Goal: Information Seeking & Learning: Learn about a topic

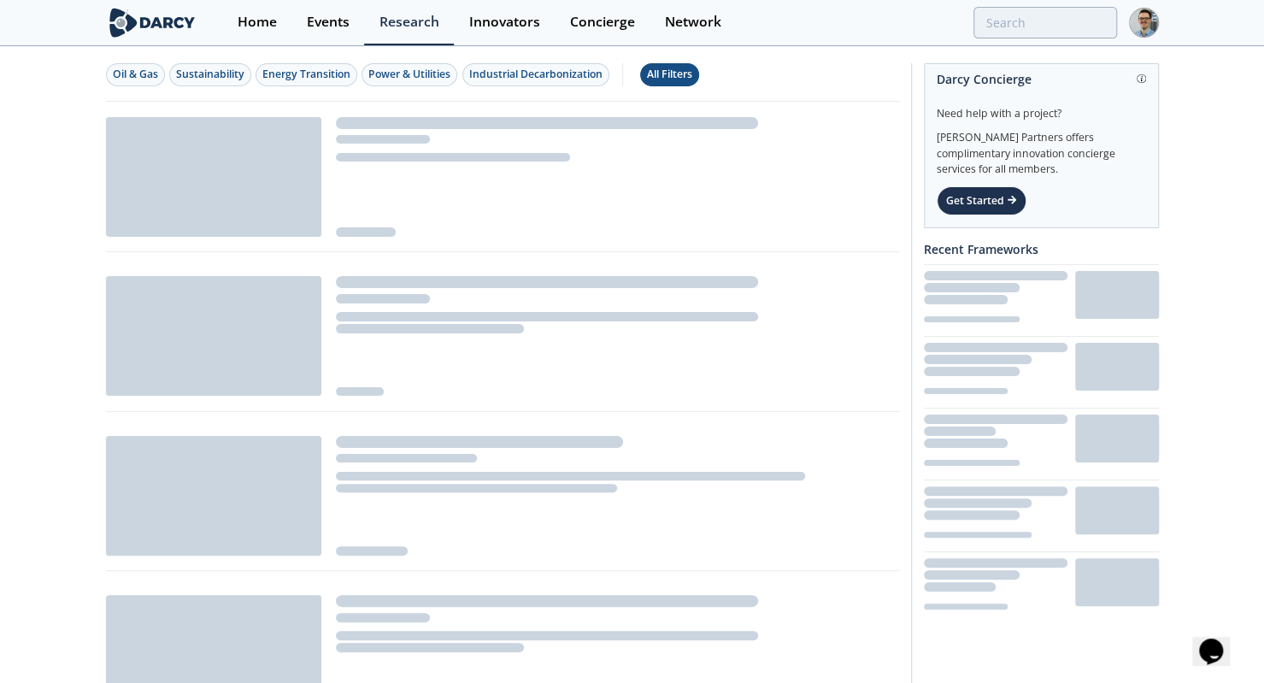
click at [665, 74] on div "All Filters" at bounding box center [669, 74] width 45 height 15
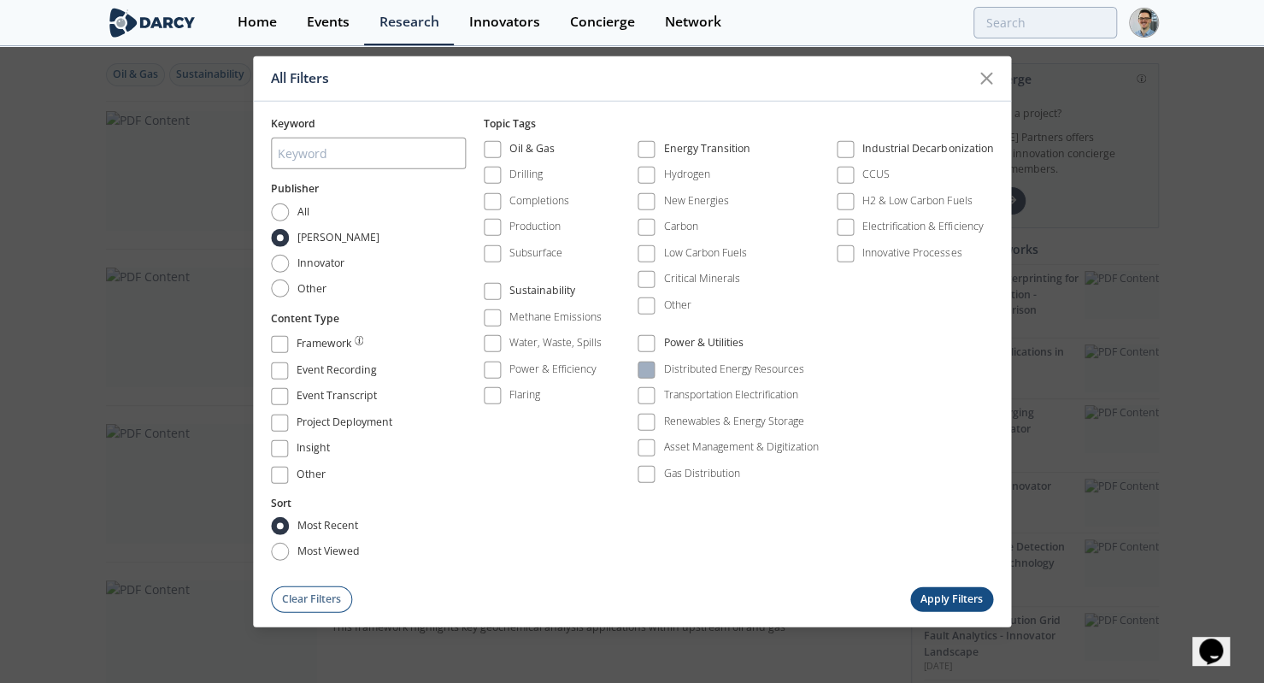
click at [690, 373] on div "Distributed Energy Resources" at bounding box center [734, 368] width 140 height 15
click at [926, 589] on button "Apply Filters" at bounding box center [952, 598] width 84 height 25
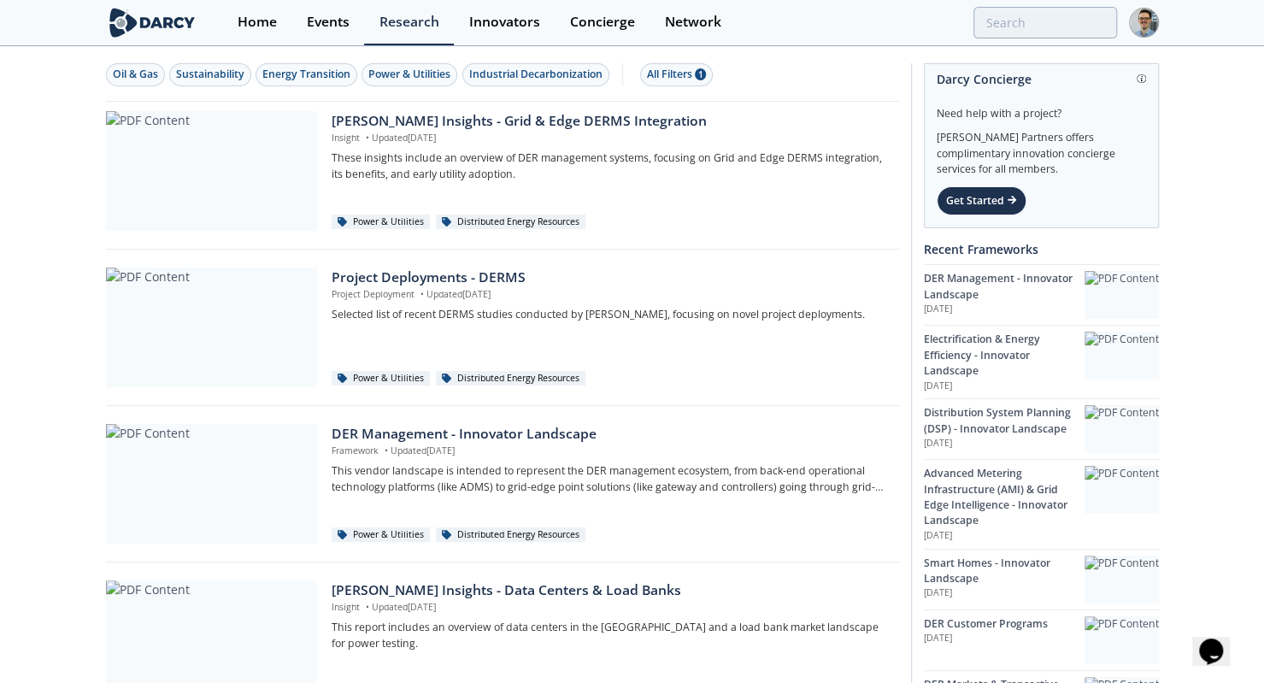
click at [526, 158] on p "These insights include an overview of DER management systems, focusing on Grid …" at bounding box center [609, 166] width 555 height 32
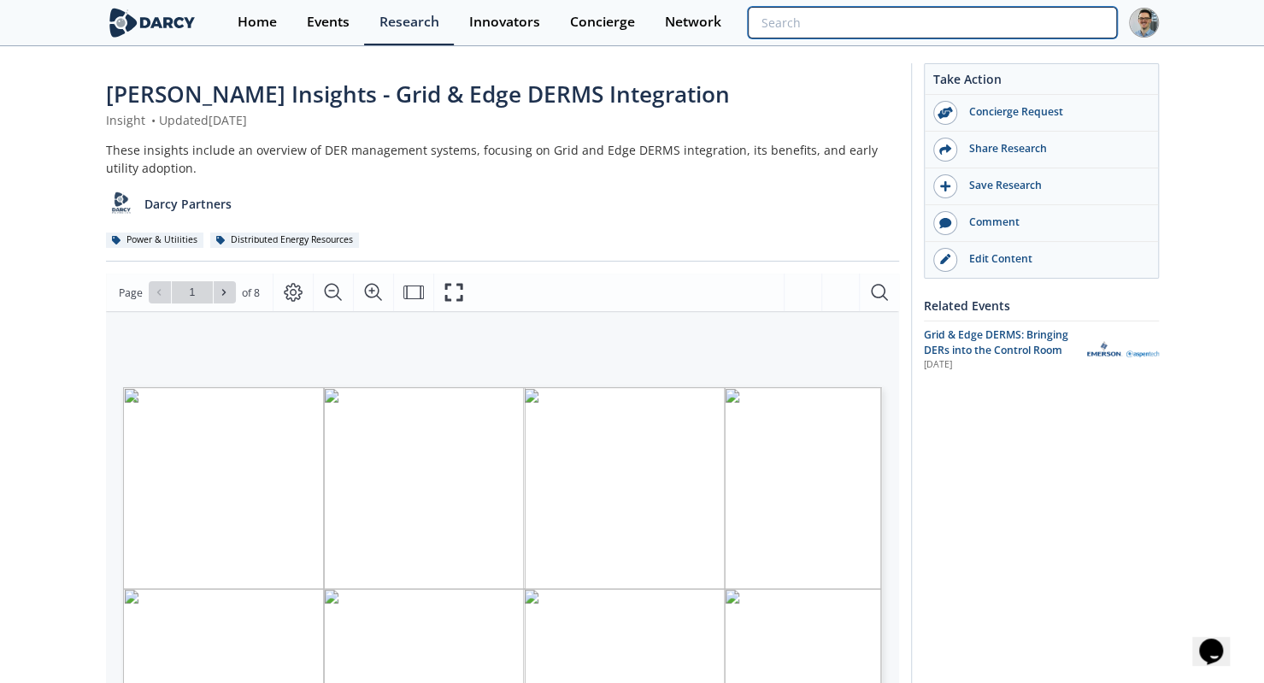
click at [994, 25] on input "search" at bounding box center [932, 23] width 368 height 32
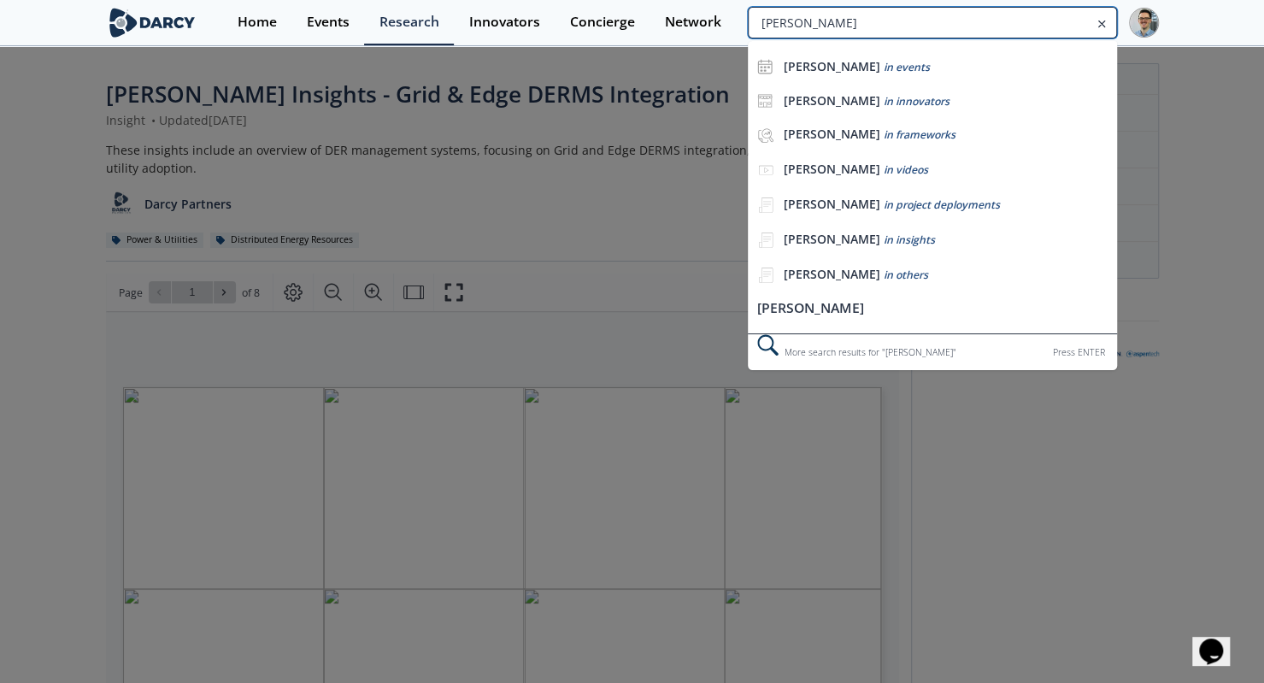
type input "nate boyce"
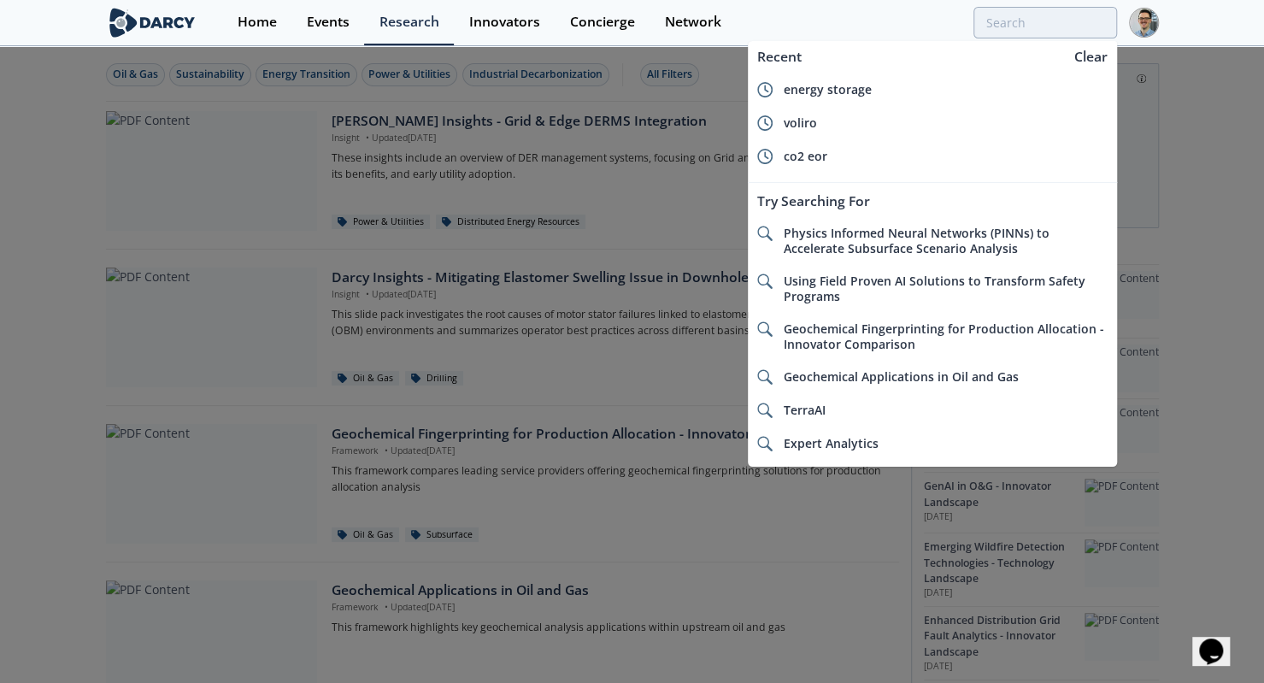
type input "y"
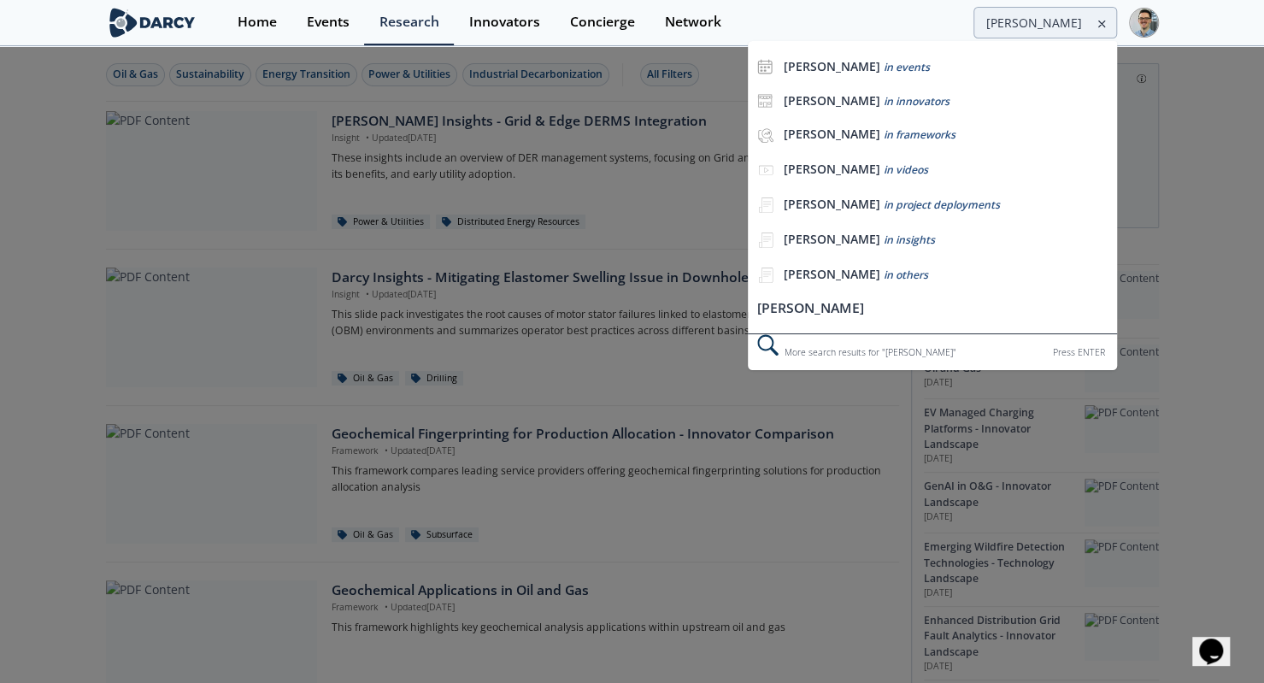
type input "[PERSON_NAME]"
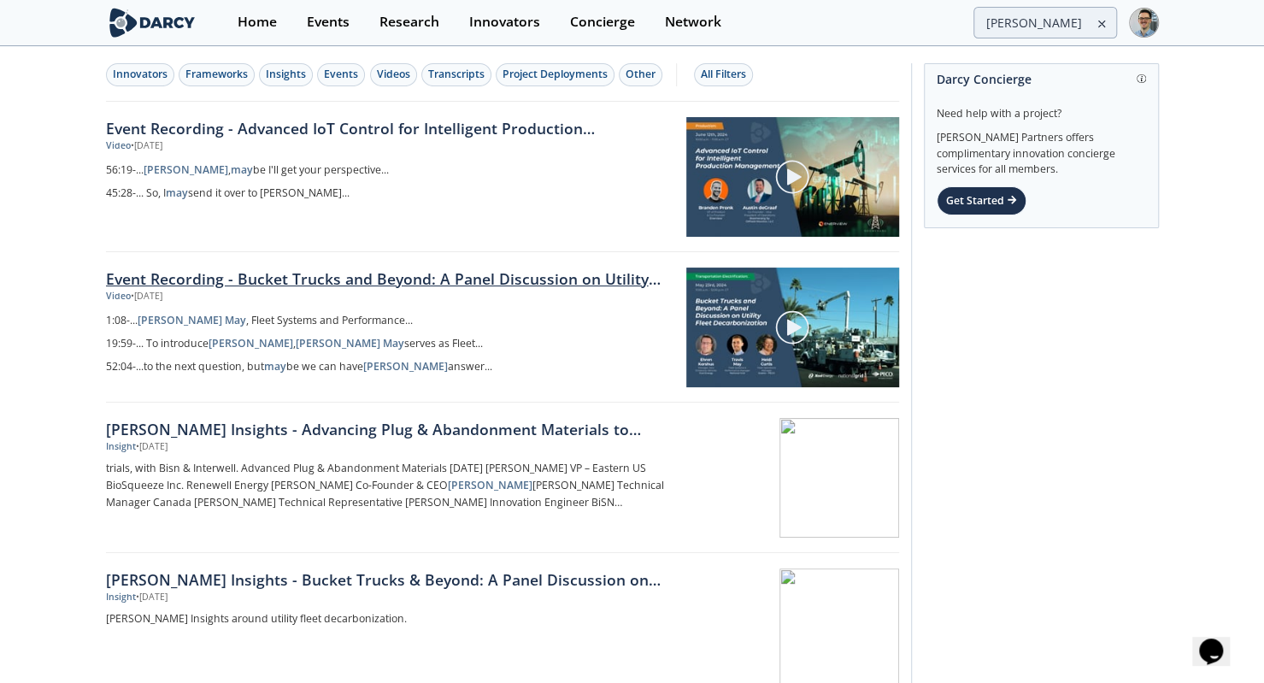
click at [503, 278] on link "Event Recording - Bucket Trucks and Beyond: A Panel Discussion on Utility Fleet…" at bounding box center [390, 278] width 568 height 22
